Goal: Task Accomplishment & Management: Use online tool/utility

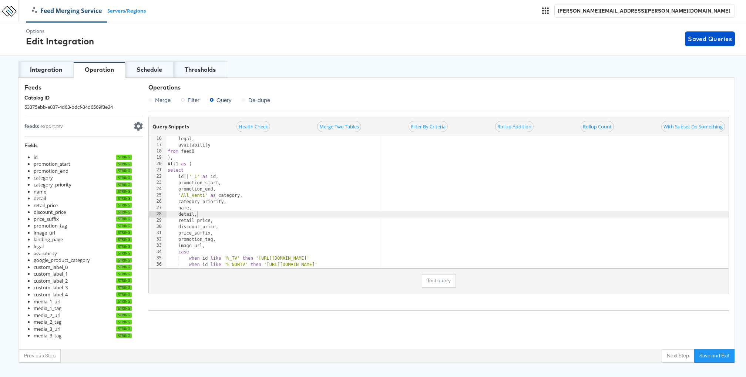
scroll to position [95, 0]
drag, startPoint x: 178, startPoint y: 174, endPoint x: 221, endPoint y: 176, distance: 42.2
click at [221, 176] on div "legal , availability from feed0 ) , All1 as ( select id || ' _1 ' as id , promo…" at bounding box center [475, 208] width 619 height 145
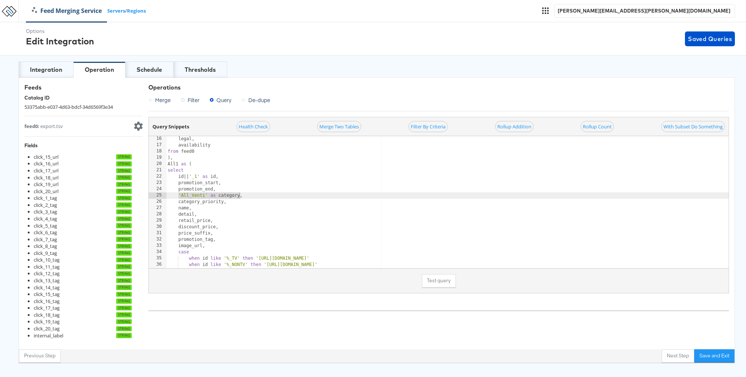
drag, startPoint x: 178, startPoint y: 194, endPoint x: 239, endPoint y: 194, distance: 61.1
click at [239, 194] on div "legal , availability from feed0 ) , All1 as ( select id || ' _1 ' as id , promo…" at bounding box center [475, 208] width 619 height 145
type textarea "'All_Venti' as category,"
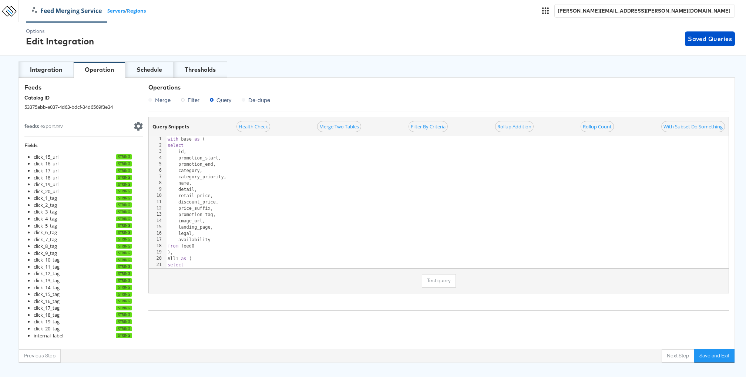
scroll to position [0, 0]
click at [58, 68] on div "Integration" at bounding box center [46, 70] width 32 height 9
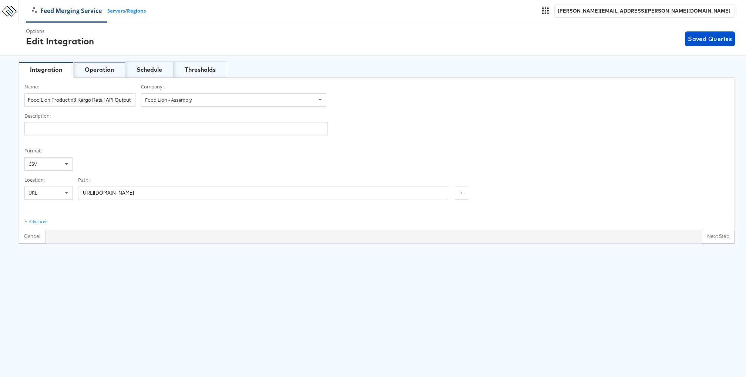
click at [97, 76] on div "Operation" at bounding box center [100, 69] width 52 height 16
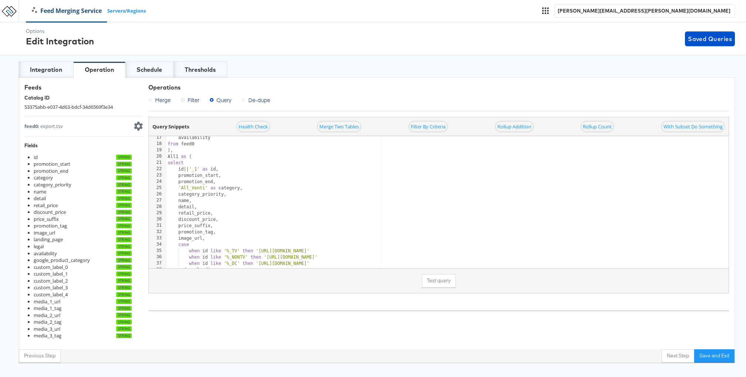
scroll to position [111, 0]
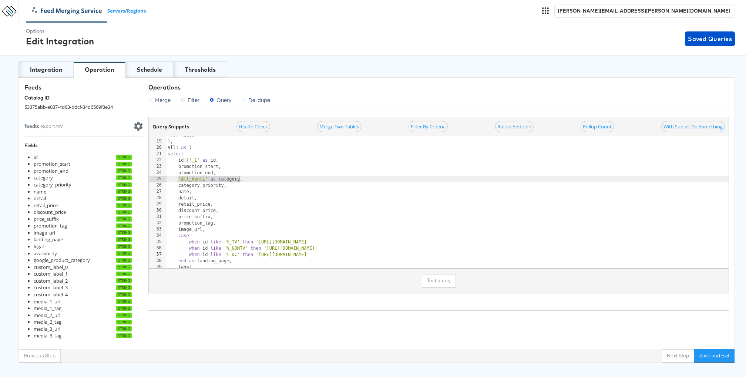
drag, startPoint x: 178, startPoint y: 179, endPoint x: 240, endPoint y: 178, distance: 61.1
click at [240, 178] on div "from feed0 ) , All1 as ( select id || ' _1 ' as id , promotion_start , promotio…" at bounding box center [475, 204] width 619 height 145
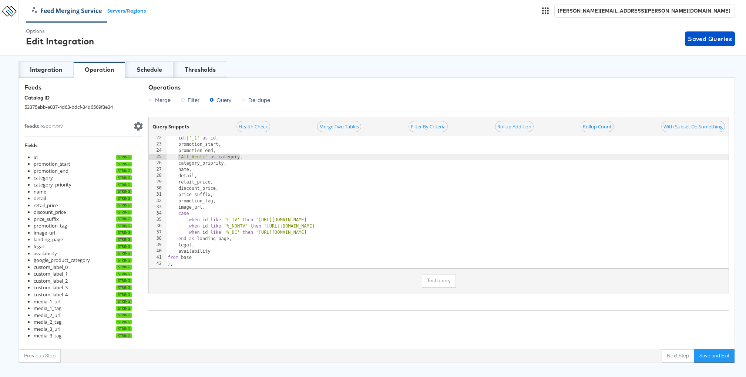
scroll to position [133, 0]
click at [177, 212] on div "id || ' _1 ' as id , promotion_start , promotion_end , ' All_Venti ' as categor…" at bounding box center [475, 207] width 619 height 145
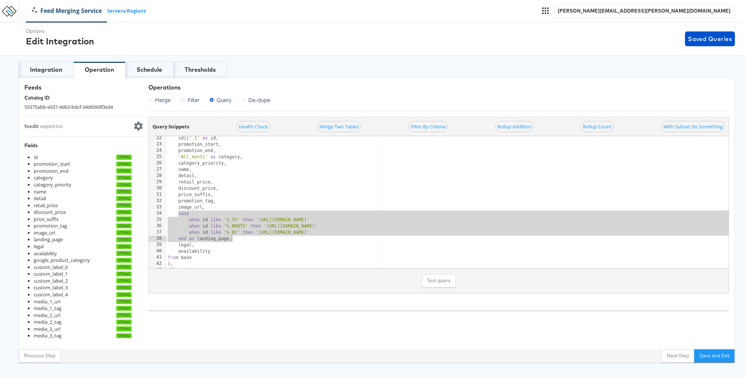
drag, startPoint x: 178, startPoint y: 212, endPoint x: 232, endPoint y: 237, distance: 60.3
click at [232, 237] on div "id || ' _1 ' as id , promotion_start , promotion_end , ' All_Venti ' as categor…" at bounding box center [475, 207] width 619 height 145
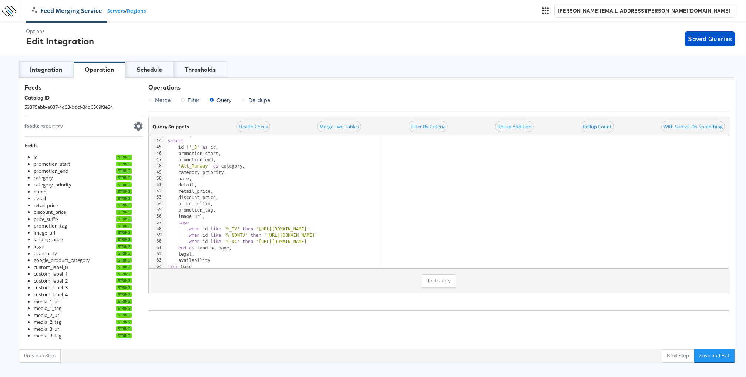
scroll to position [268, 0]
click at [177, 165] on div "All3 as ( select id || ' _3 ' as id , promotion_start , promotion_end , ' All_R…" at bounding box center [475, 205] width 619 height 145
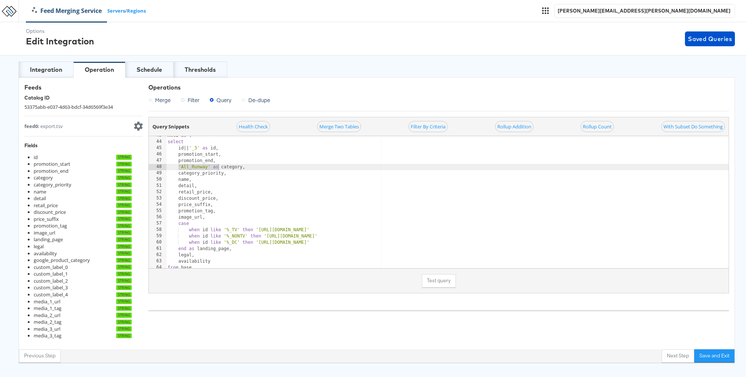
drag, startPoint x: 178, startPoint y: 166, endPoint x: 219, endPoint y: 168, distance: 40.8
click at [219, 168] on div "All3 as ( select id || ' _3 ' as id , promotion_start , promotion_end , ' All_R…" at bounding box center [475, 205] width 619 height 145
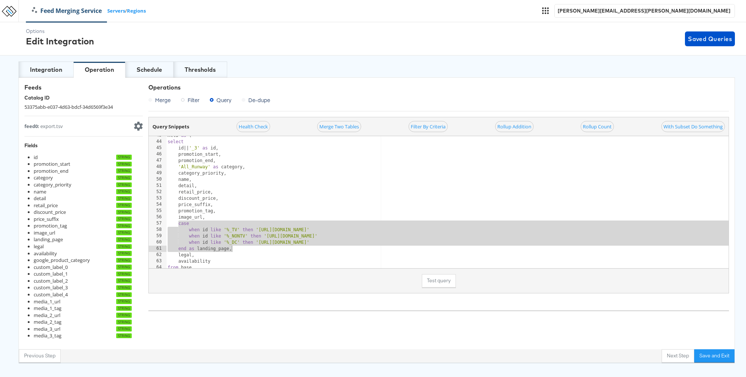
drag, startPoint x: 177, startPoint y: 222, endPoint x: 234, endPoint y: 247, distance: 61.9
click at [234, 247] on div "All3 as ( select id || ' _3 ' as id , promotion_start , promotion_end , ' All_R…" at bounding box center [475, 205] width 619 height 145
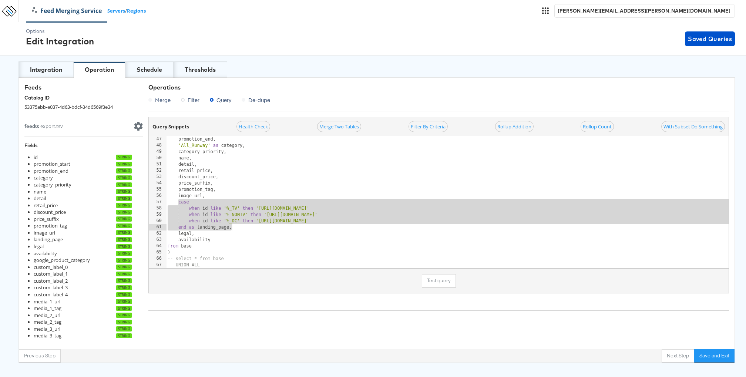
scroll to position [308, 0]
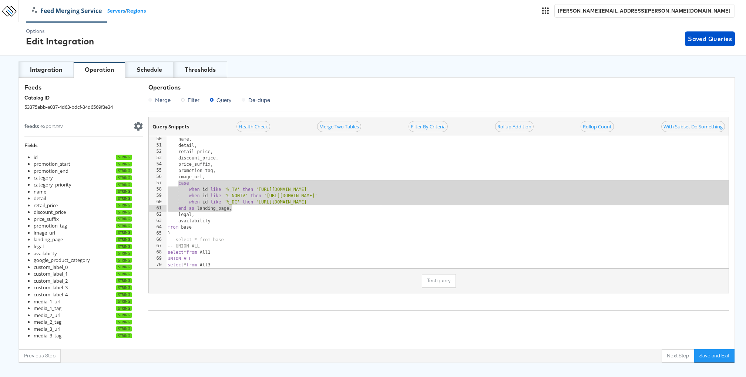
click at [234, 271] on div "Test query" at bounding box center [439, 280] width 580 height 25
click at [227, 268] on div "Test query" at bounding box center [439, 280] width 580 height 25
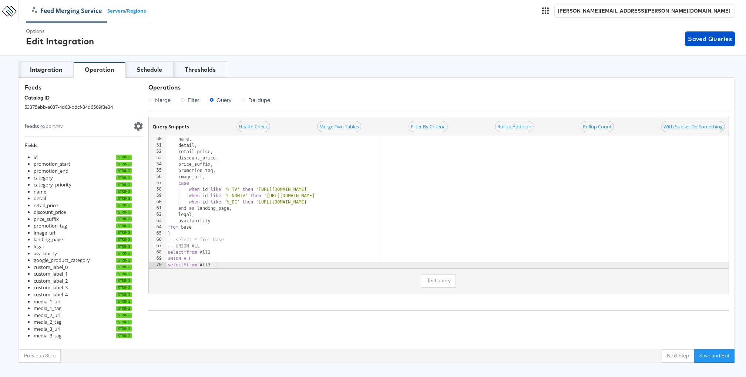
click at [223, 267] on div at bounding box center [475, 264] width 619 height 7
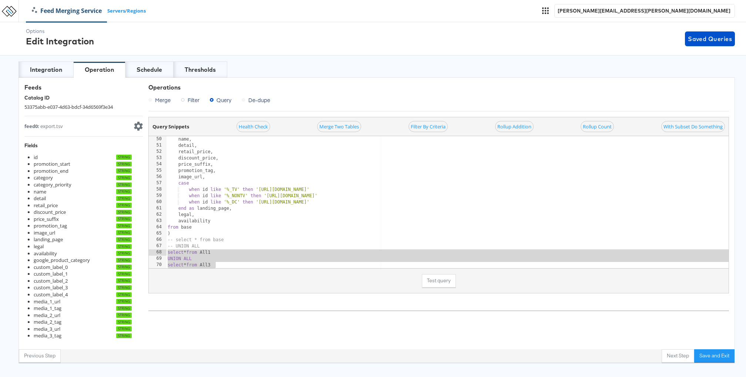
drag, startPoint x: 223, startPoint y: 267, endPoint x: 163, endPoint y: 254, distance: 61.4
click at [163, 254] on div "when id like '%_DC' then 'https://ad.doubleclick.net/ddm/trackclk/N1493122.3460…" at bounding box center [439, 202] width 580 height 132
click at [219, 265] on div at bounding box center [475, 264] width 619 height 7
drag, startPoint x: 219, startPoint y: 265, endPoint x: 164, endPoint y: 250, distance: 56.9
click at [164, 250] on div "when id like '%_DC' then 'https://ad.doubleclick.net/ddm/trackclk/N1493122.3460…" at bounding box center [439, 202] width 580 height 132
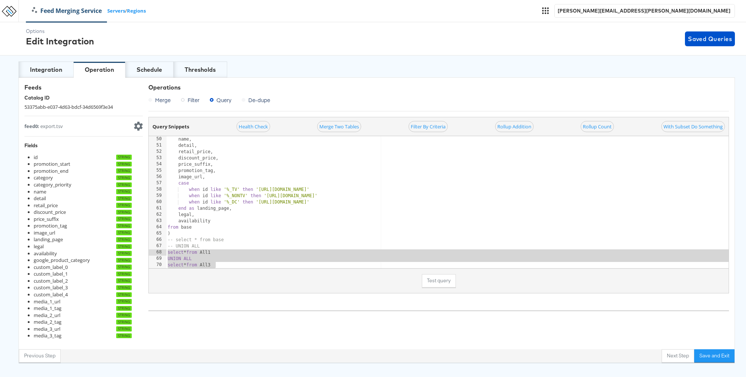
click at [184, 258] on div "name , detail , retail_price , discount_price , price_suffix , promotion_tag , …" at bounding box center [475, 208] width 619 height 145
drag, startPoint x: 167, startPoint y: 252, endPoint x: 221, endPoint y: 263, distance: 54.7
click at [221, 263] on div "UNION ALL 50 51 52 53 54 55 56 57 58 59 60 61 62 63 64 65 66 67 68 69 70 name ,…" at bounding box center [439, 202] width 580 height 132
type textarea "UNION ALL select * from All3"
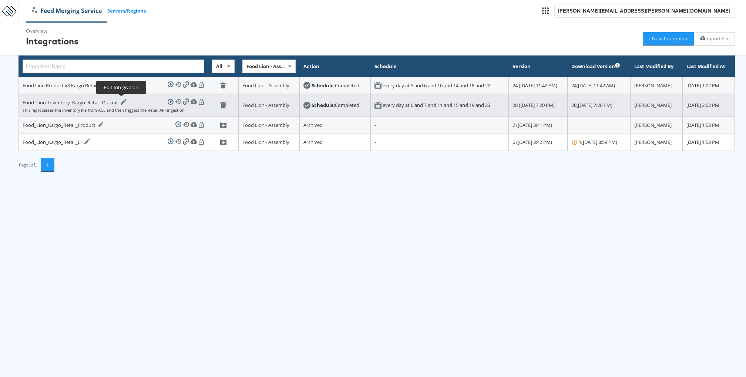
click at [122, 101] on icon at bounding box center [124, 102] width 6 height 6
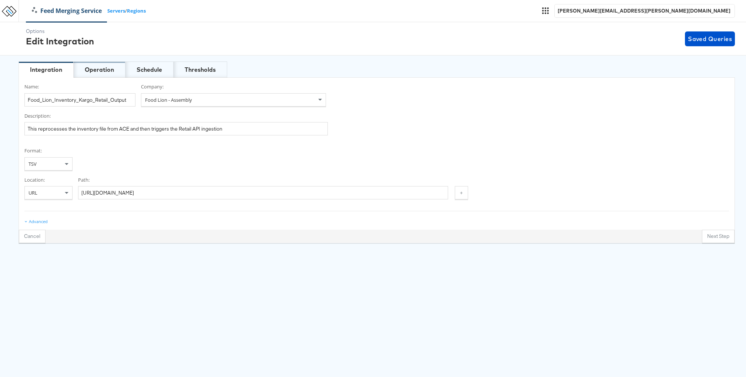
click at [109, 68] on div "Operation" at bounding box center [99, 70] width 29 height 9
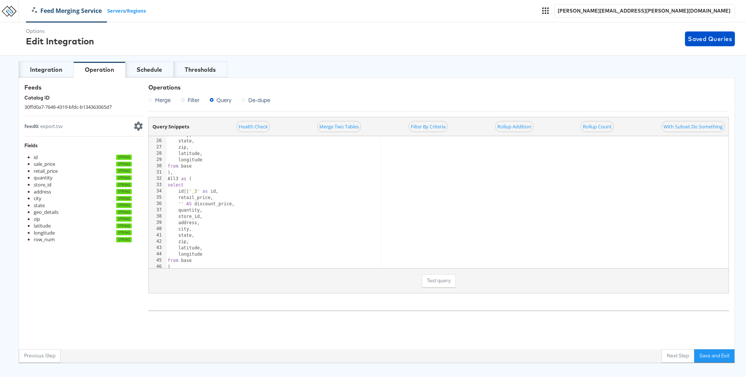
scroll to position [201, 0]
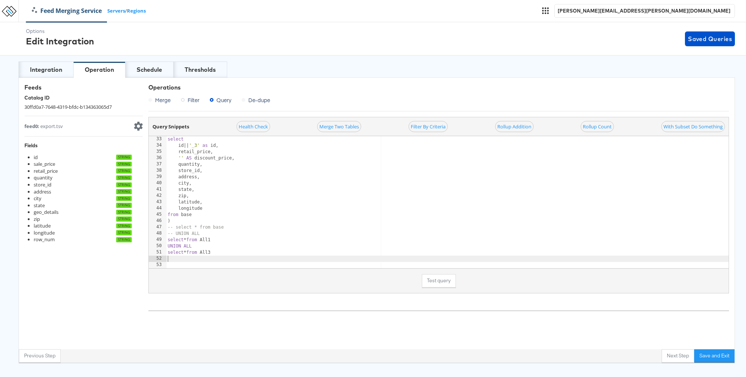
click at [193, 258] on div "select id || ' _3 ' as id , retail_price , ' ' AS discount_price , quantity , s…" at bounding box center [447, 208] width 563 height 145
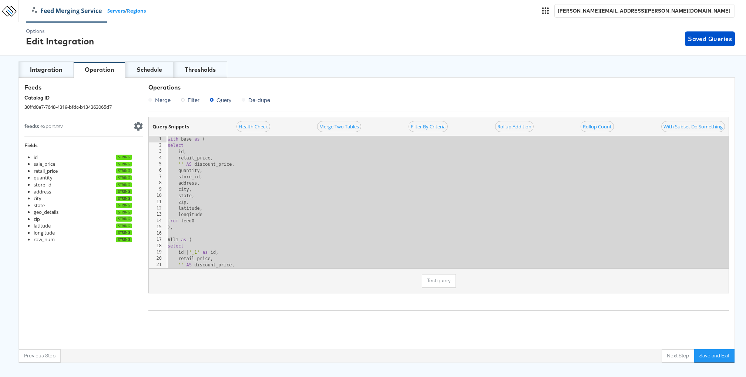
scroll to position [0, 0]
drag, startPoint x: 172, startPoint y: 256, endPoint x: 176, endPoint y: 107, distance: 149.6
click at [176, 107] on div "Operations Merge Filter Query De-dupe Query Snippets Health Check Merge Two Tab…" at bounding box center [438, 197] width 581 height 228
type textarea "with base as ( select"
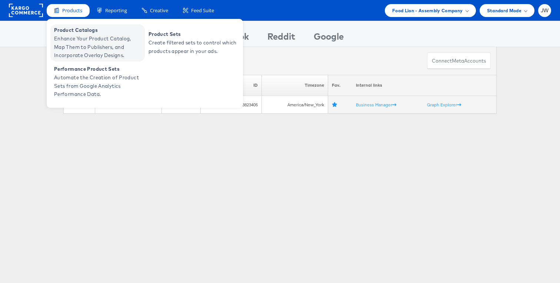
click at [72, 42] on span "Enhance Your Product Catalog, Map Them to Publishers, and Incorporate Overlay D…" at bounding box center [98, 46] width 89 height 25
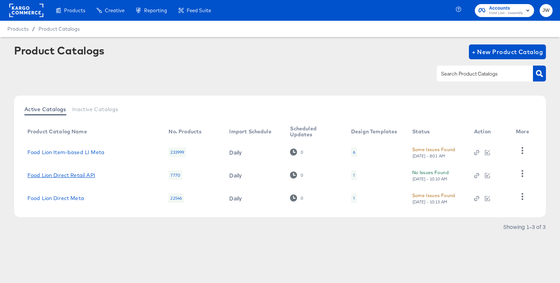
click at [73, 173] on link "Food Lion Direct Retail API" at bounding box center [61, 175] width 68 height 6
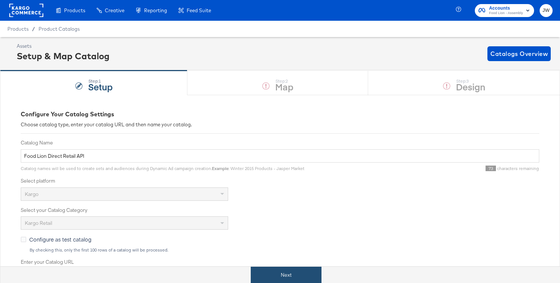
click at [264, 276] on button "Next" at bounding box center [286, 275] width 71 height 17
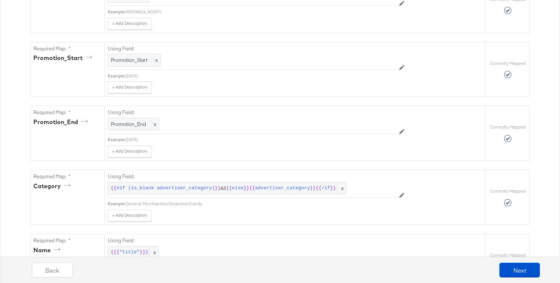
scroll to position [250, 0]
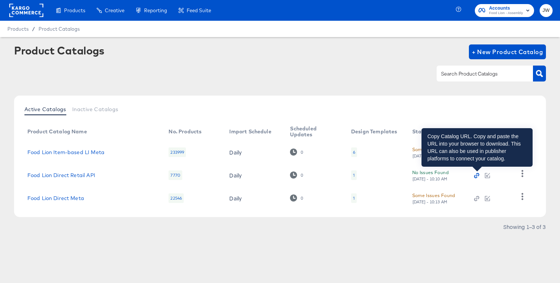
click at [476, 176] on icon "button" at bounding box center [477, 176] width 2 height 2
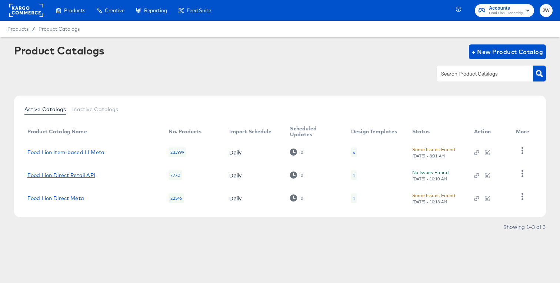
click at [76, 174] on link "Food Lion Direct Retail API" at bounding box center [61, 175] width 68 height 6
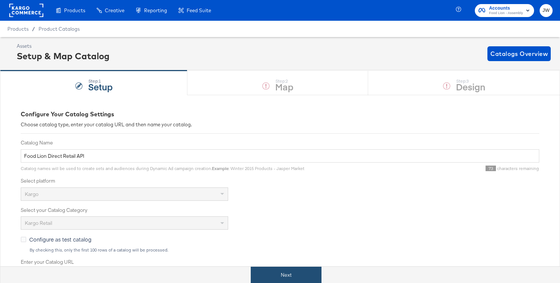
click at [284, 277] on button "Next" at bounding box center [286, 275] width 71 height 17
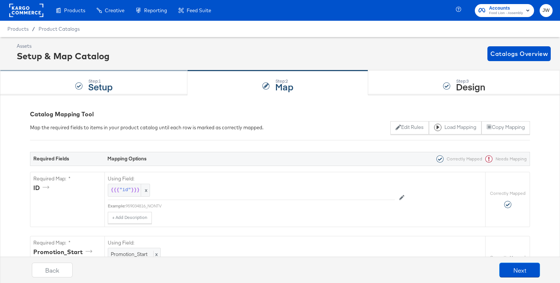
click at [141, 83] on div "Step: 1 Setup" at bounding box center [93, 83] width 187 height 24
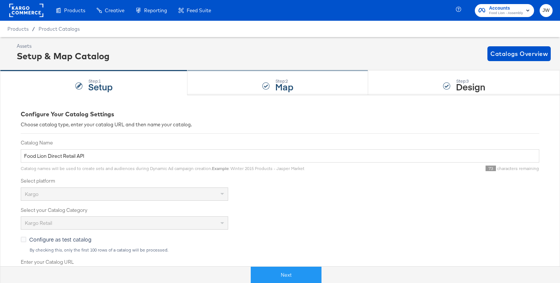
click at [235, 92] on div "Step: 2 Map" at bounding box center [277, 83] width 181 height 24
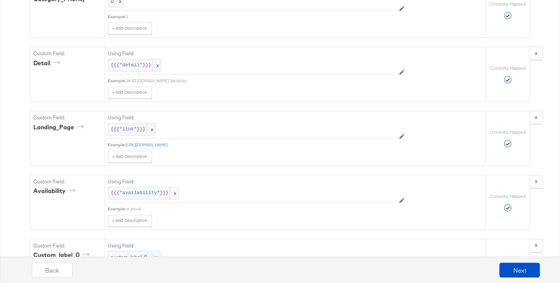
scroll to position [692, 0]
